Goal: Information Seeking & Learning: Learn about a topic

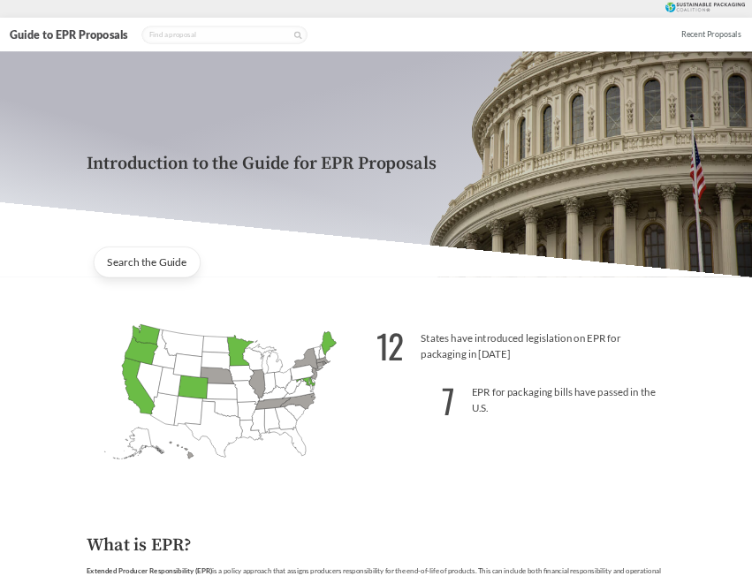
scroll to position [265, 0]
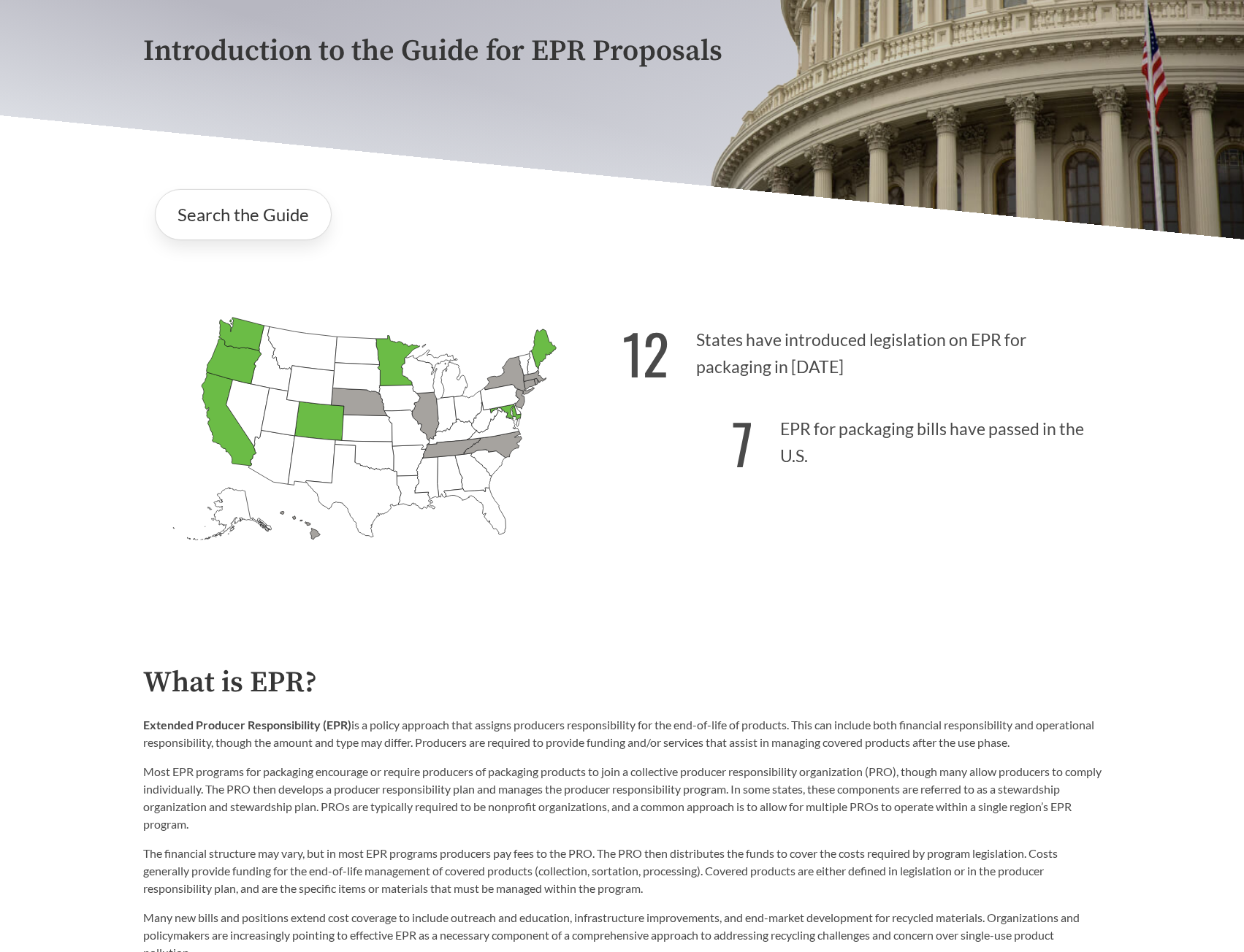
click at [325, 414] on icon "[US_STATE] Passed: 1" at bounding box center [319, 421] width 50 height 40
click at [297, 374] on icon "[US_STATE] Introduced:" at bounding box center [310, 386] width 47 height 40
drag, startPoint x: 290, startPoint y: 366, endPoint x: 254, endPoint y: 413, distance: 59.2
click at [254, 413] on icon "[US_STATE] Introduced:" at bounding box center [247, 413] width 43 height 67
drag, startPoint x: 254, startPoint y: 413, endPoint x: 253, endPoint y: 381, distance: 32.0
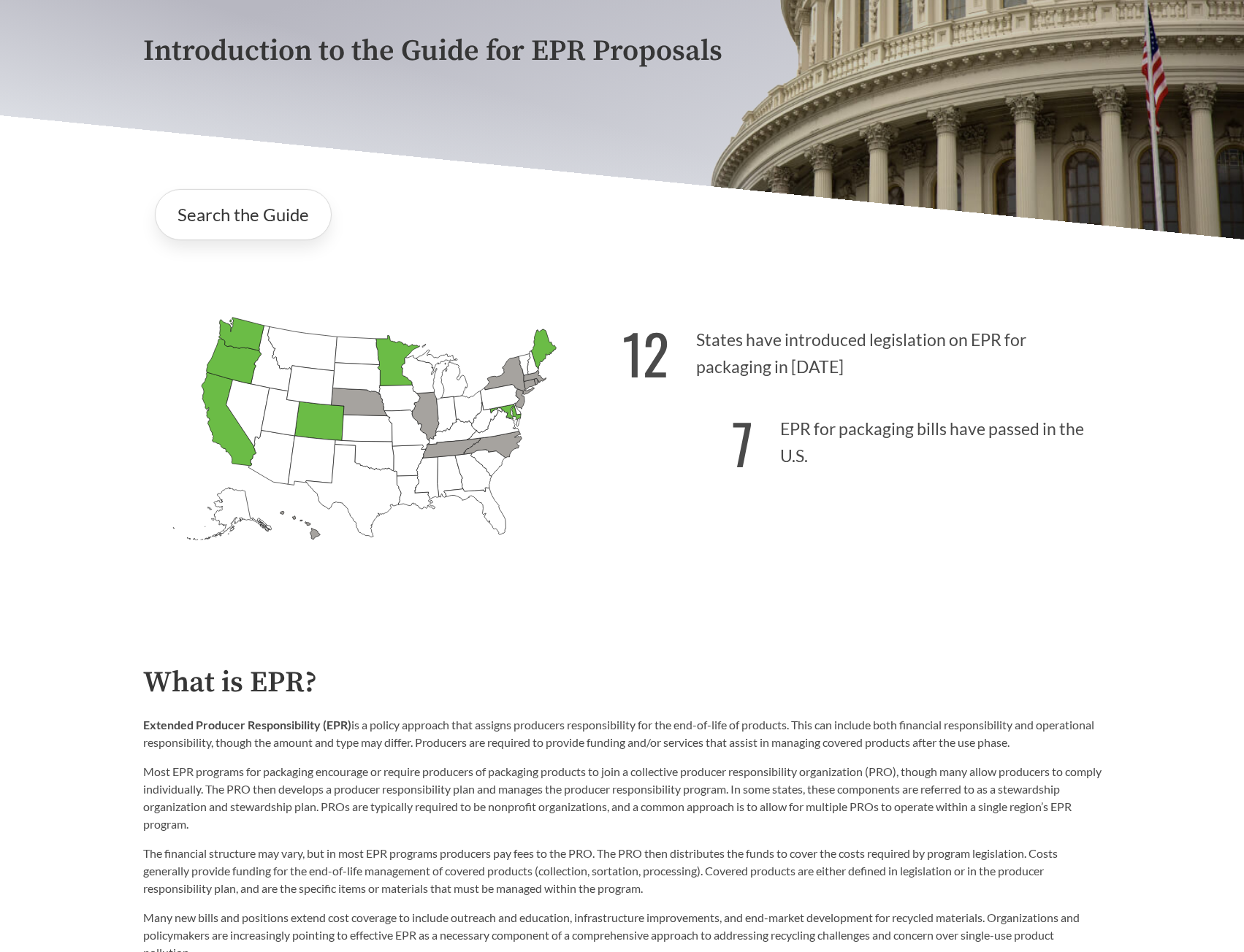
click at [253, 381] on icon "[US_STATE] Introduced:" at bounding box center [270, 358] width 40 height 66
click at [330, 381] on icon "[US_STATE] Introduced:" at bounding box center [310, 386] width 47 height 40
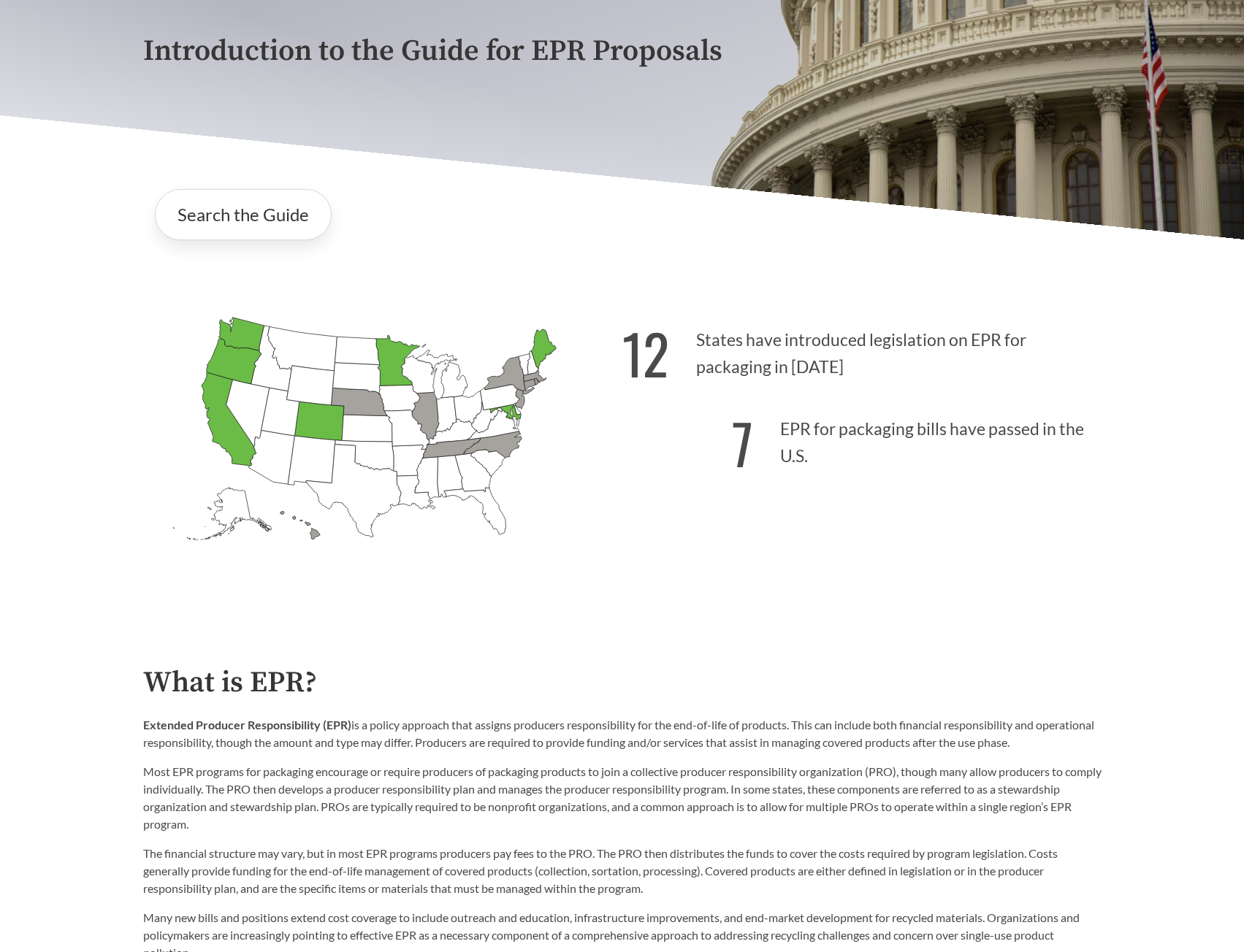
click at [261, 293] on div "[US_STATE] Introduced: [US_STATE] Introduced: [US_STATE] Introduced: [US_STATE]…" at bounding box center [622, 438] width 981 height 339
drag, startPoint x: 162, startPoint y: 318, endPoint x: 449, endPoint y: 527, distance: 355.0
click at [449, 527] on icon "[US_STATE] Introduced: [US_STATE] Introduced: [US_STATE] Introduced: [US_STATE]…" at bounding box center [382, 454] width 479 height 299
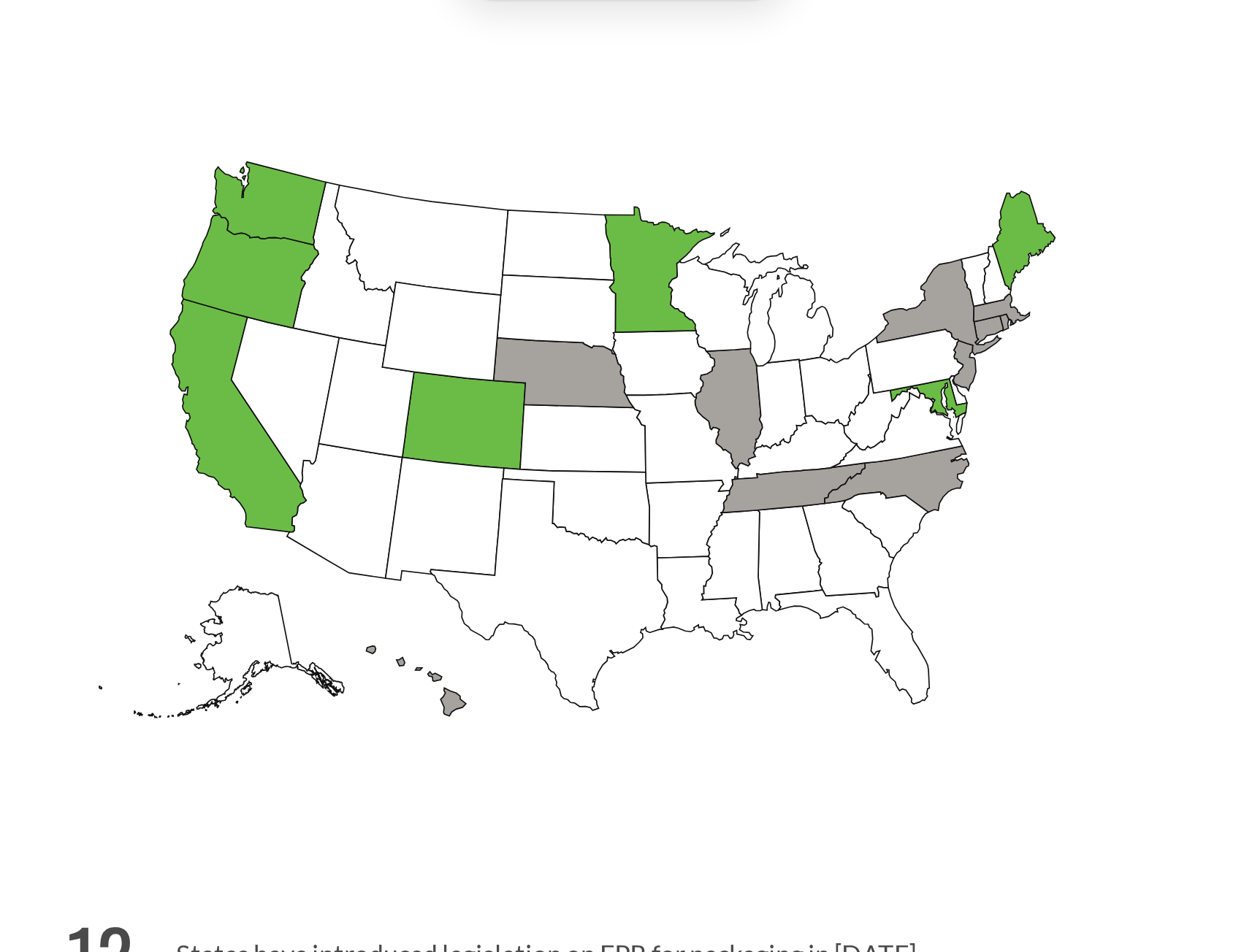
scroll to position [292, 0]
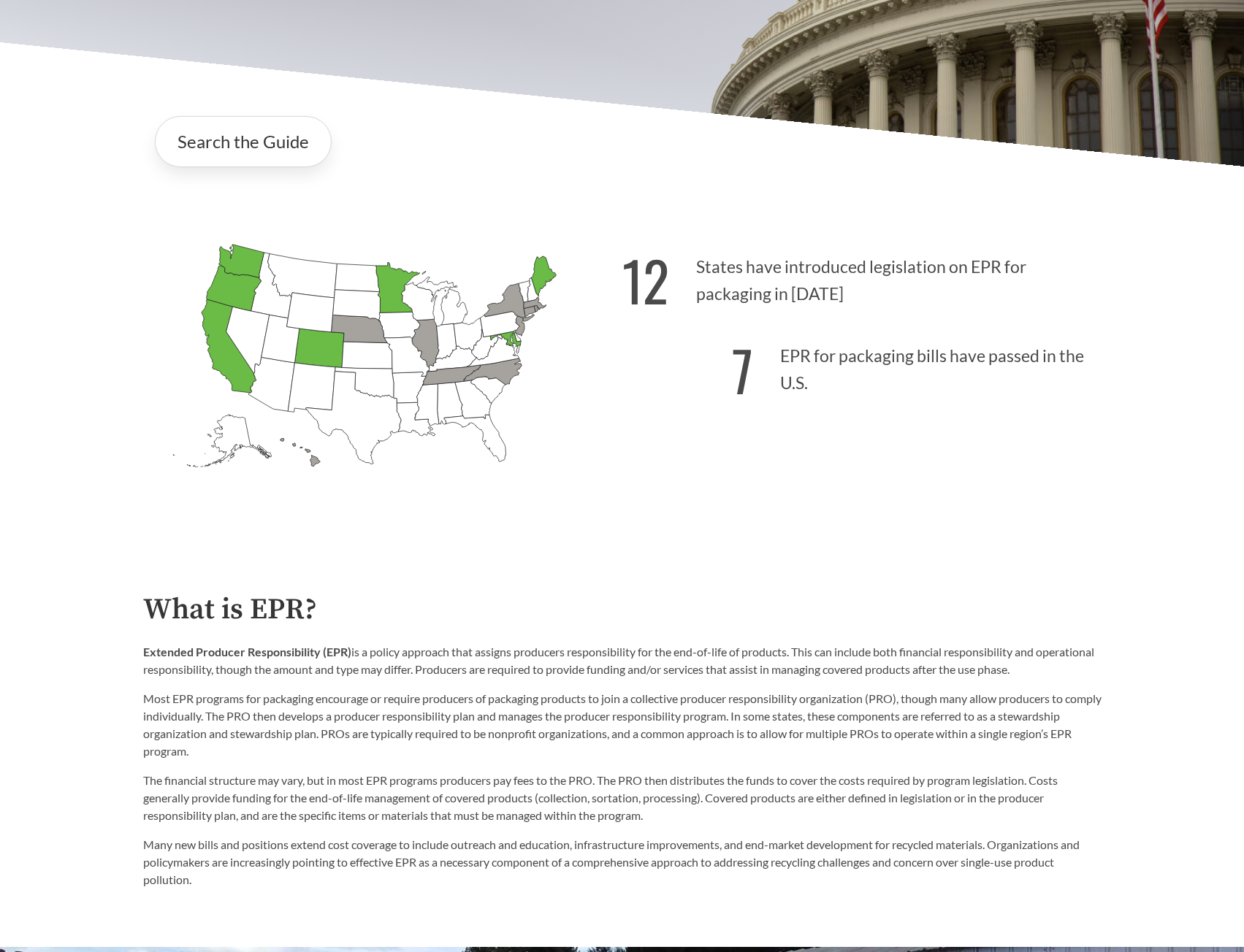
click at [738, 286] on p "12 States have introduced legislation on EPR for packaging in [DATE]" at bounding box center [862, 276] width 479 height 90
click at [388, 287] on icon "[US_STATE] Passed: 1" at bounding box center [396, 287] width 44 height 50
click at [390, 291] on icon "[US_STATE] Passed: 1" at bounding box center [396, 287] width 44 height 50
click at [383, 322] on icon "[US_STATE] Introduced:" at bounding box center [399, 325] width 41 height 27
click at [408, 305] on icon "[US_STATE] Introduced:" at bounding box center [418, 301] width 35 height 38
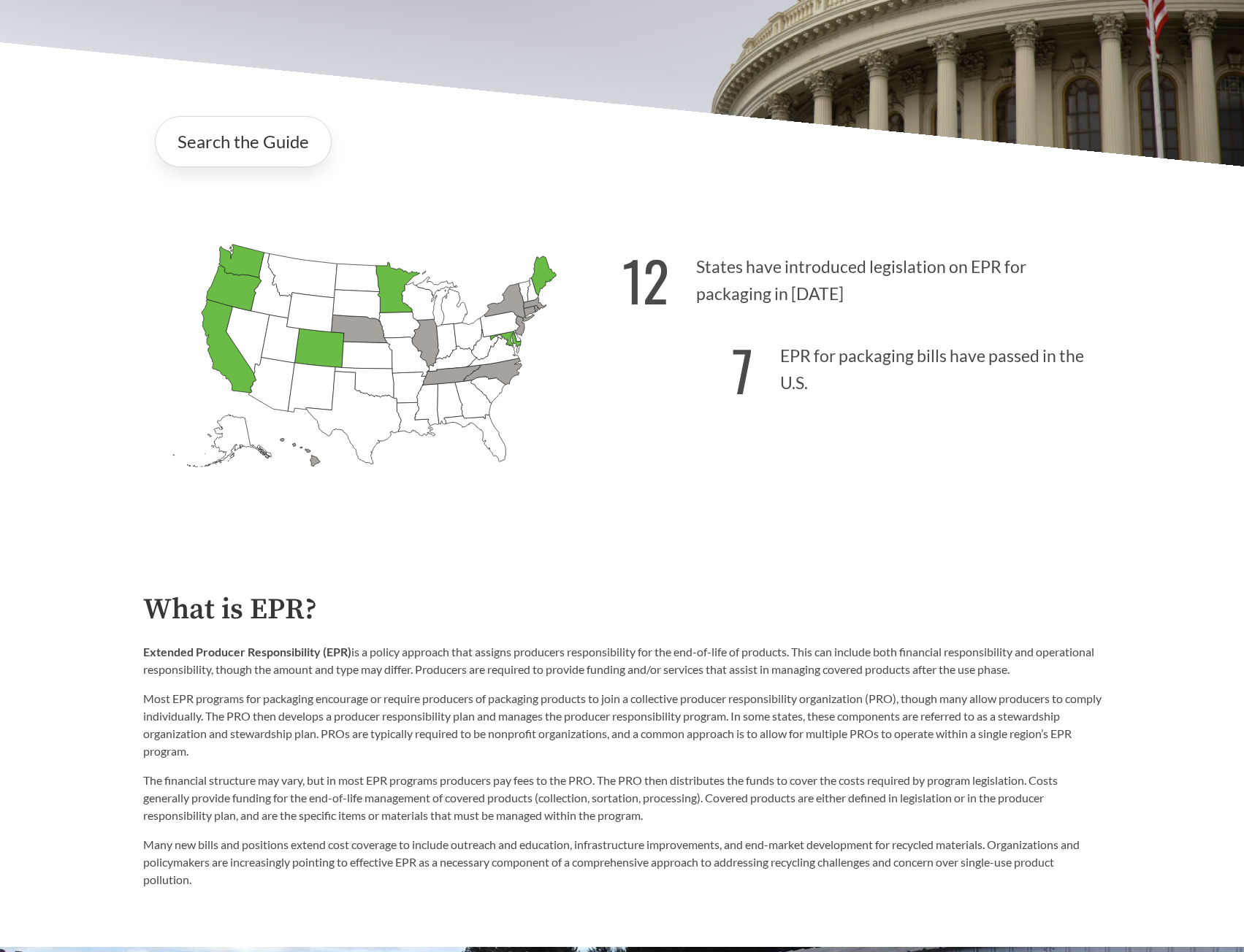
click at [1078, 677] on p "Extended Producer Responsibility (EPR) is a policy approach that assigns produc…" at bounding box center [622, 661] width 958 height 35
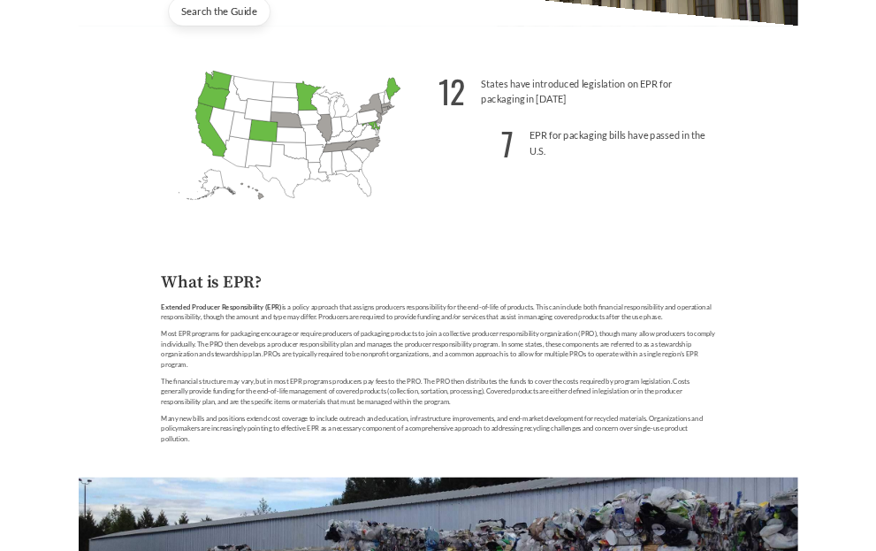
scroll to position [530, 0]
